Goal: Information Seeking & Learning: Learn about a topic

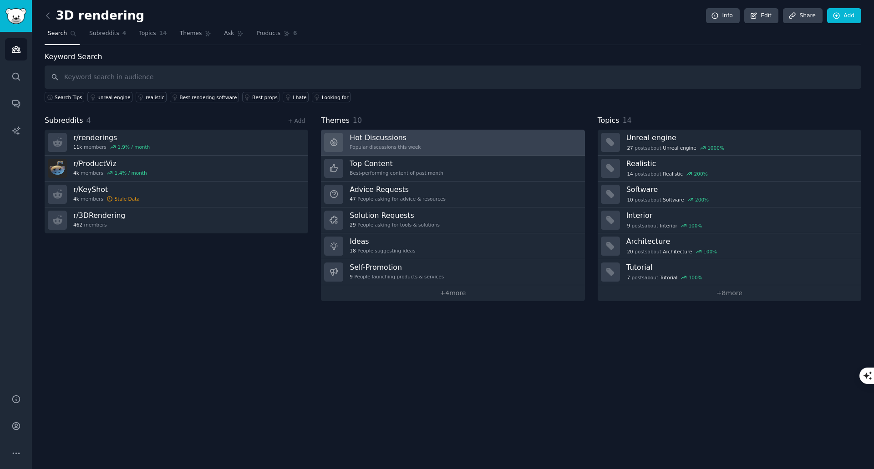
click at [476, 141] on link "Hot Discussions Popular discussions this week" at bounding box center [453, 143] width 264 height 26
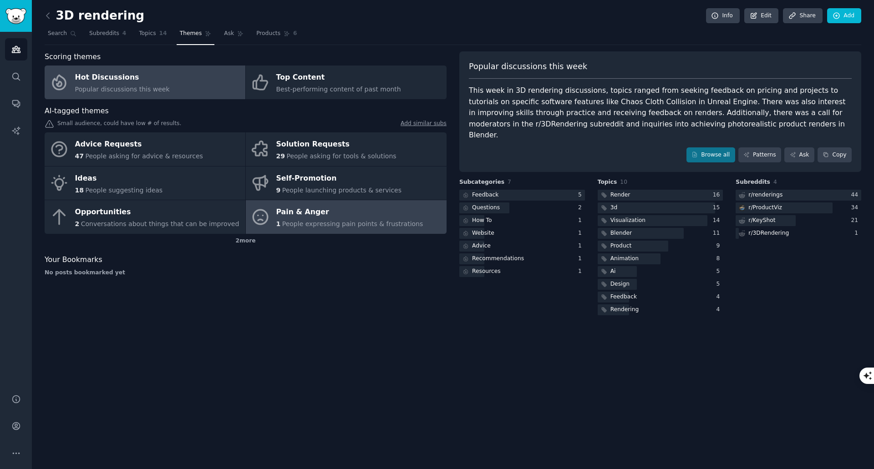
click at [380, 222] on span "People expressing pain points & frustrations" at bounding box center [352, 223] width 141 height 7
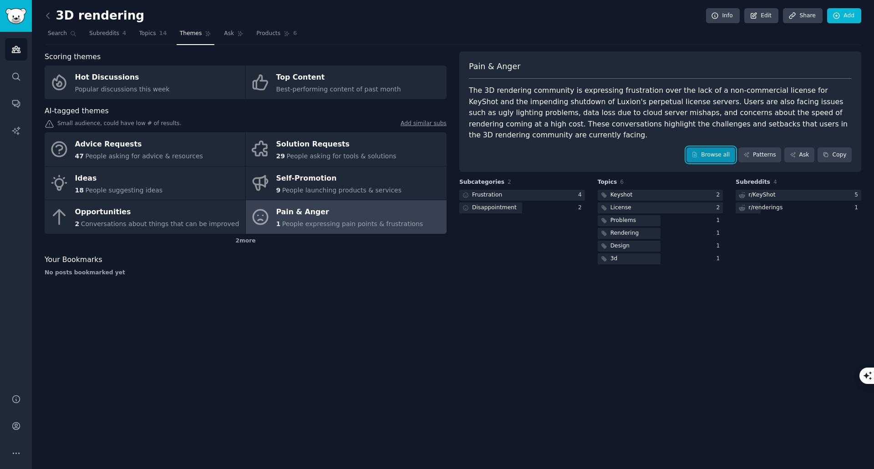
click at [721, 147] on link "Browse all" at bounding box center [710, 154] width 49 height 15
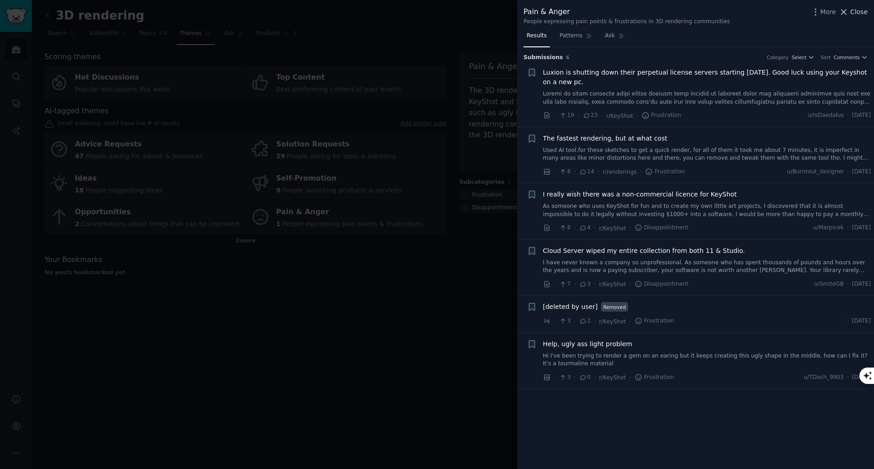
click at [848, 14] on icon at bounding box center [844, 12] width 10 height 10
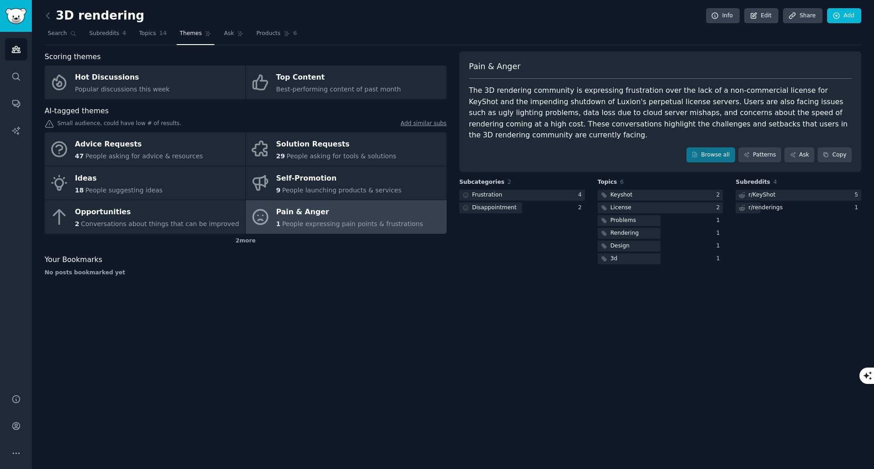
click at [545, 29] on nav "Search Subreddits 4 Topics 14 Themes Ask Products 6" at bounding box center [453, 35] width 816 height 19
